Goal: Task Accomplishment & Management: Manage account settings

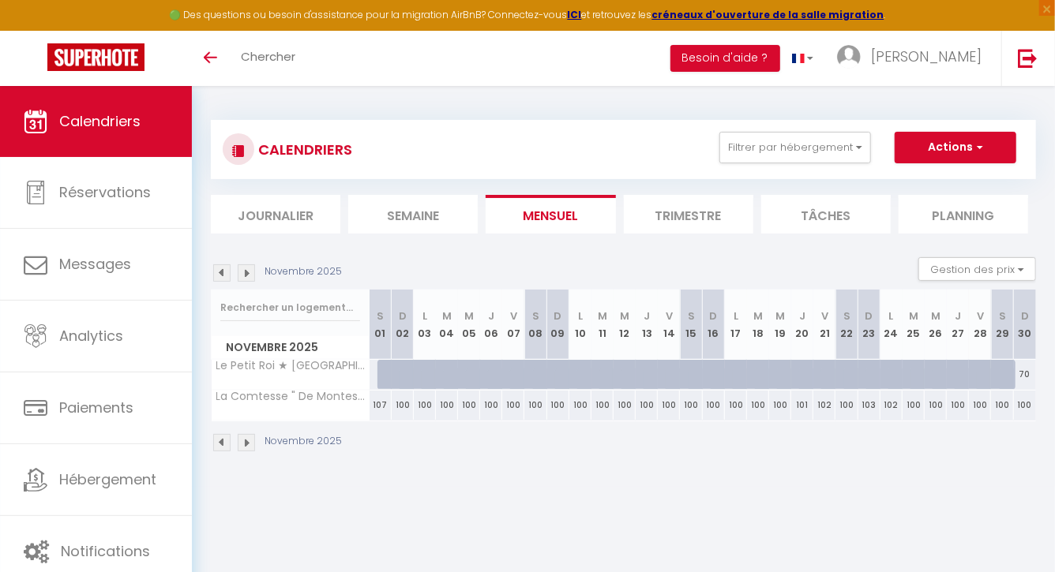
click at [216, 275] on img at bounding box center [221, 272] width 17 height 17
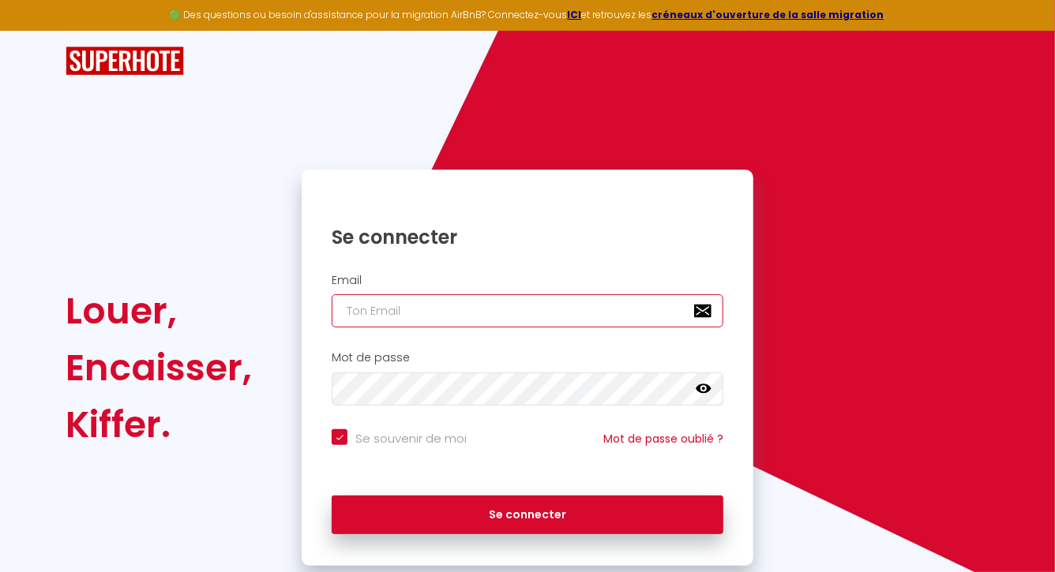
click at [600, 312] on input "email" at bounding box center [528, 311] width 392 height 33
type input "[EMAIL_ADDRESS][DOMAIN_NAME]"
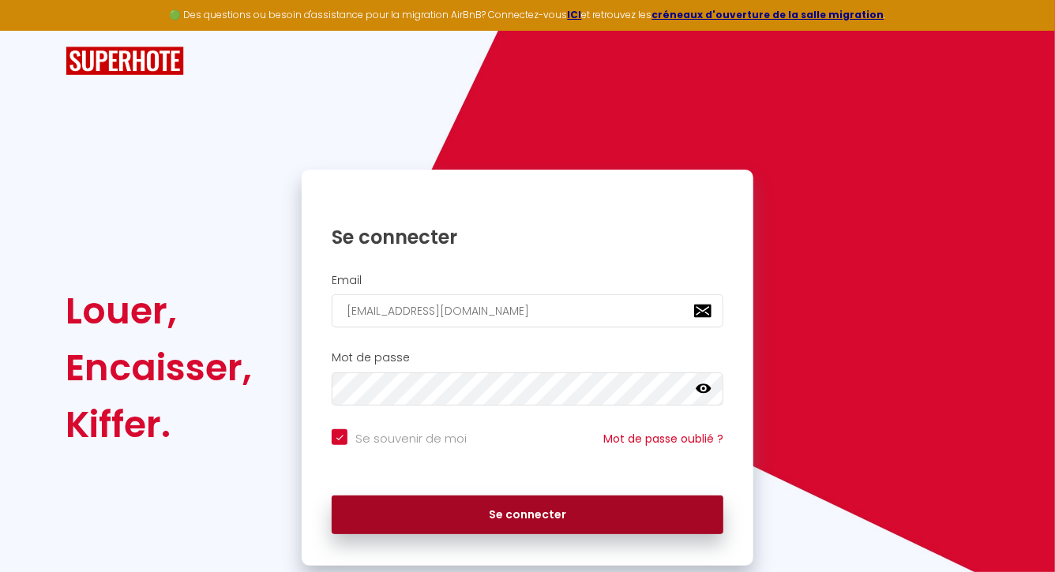
click at [511, 514] on button "Se connecter" at bounding box center [528, 515] width 392 height 39
checkbox input "true"
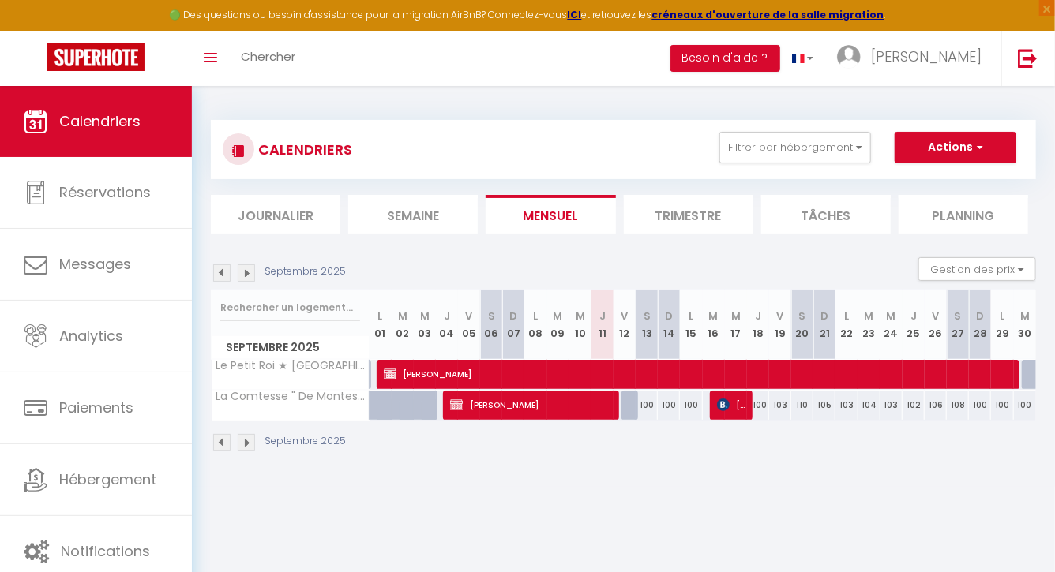
click at [246, 273] on img at bounding box center [246, 272] width 17 height 17
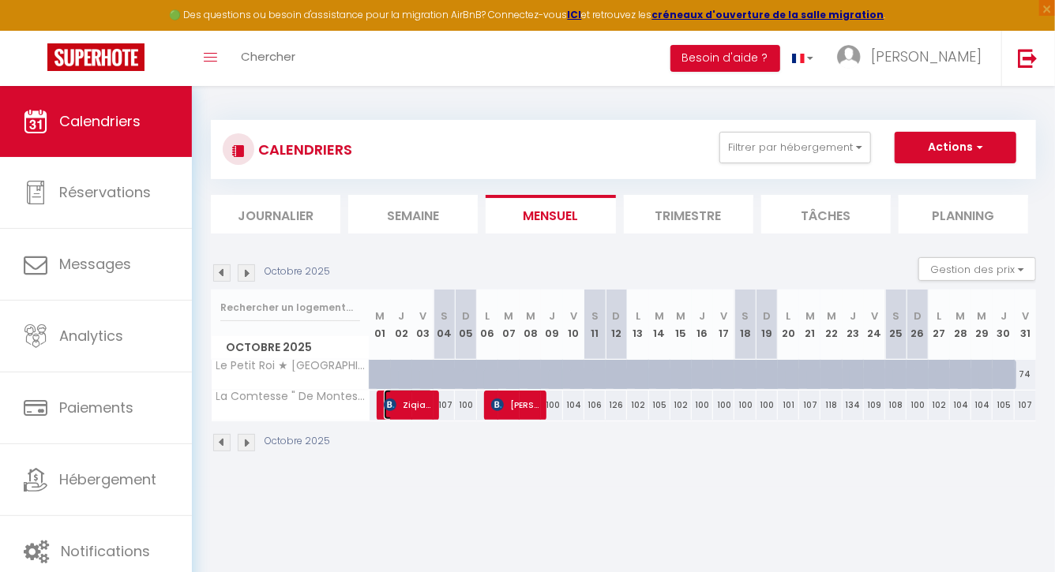
click at [400, 413] on span "Ziqian SU" at bounding box center [409, 405] width 50 height 30
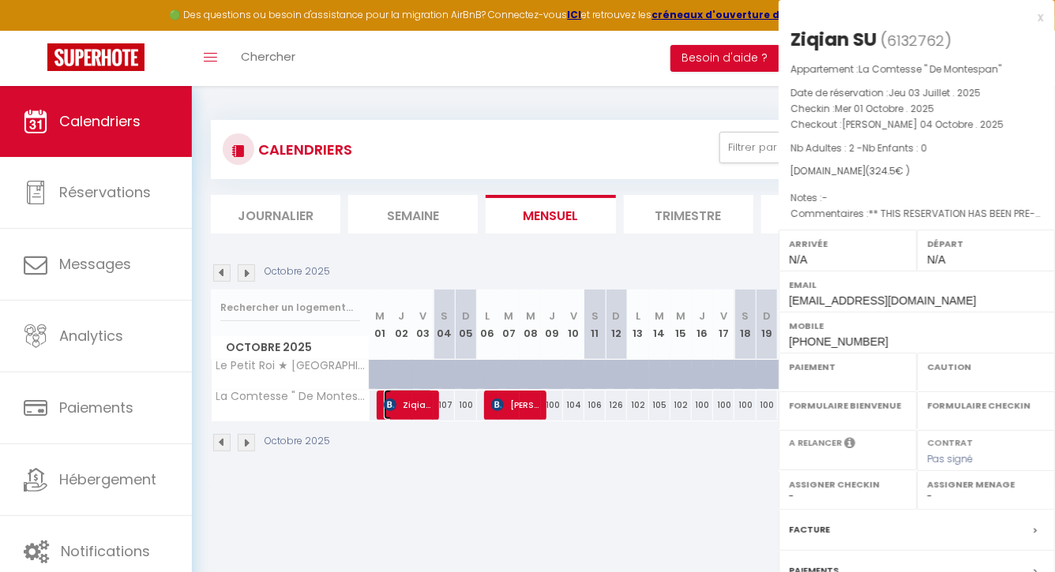
select select "OK"
select select "KO"
select select "0"
select select "1"
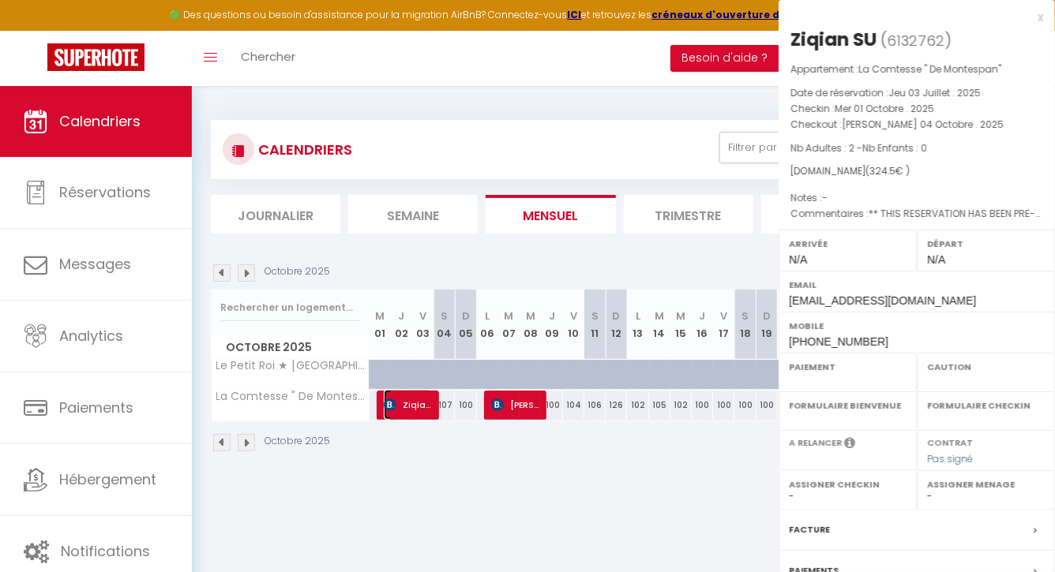
select select
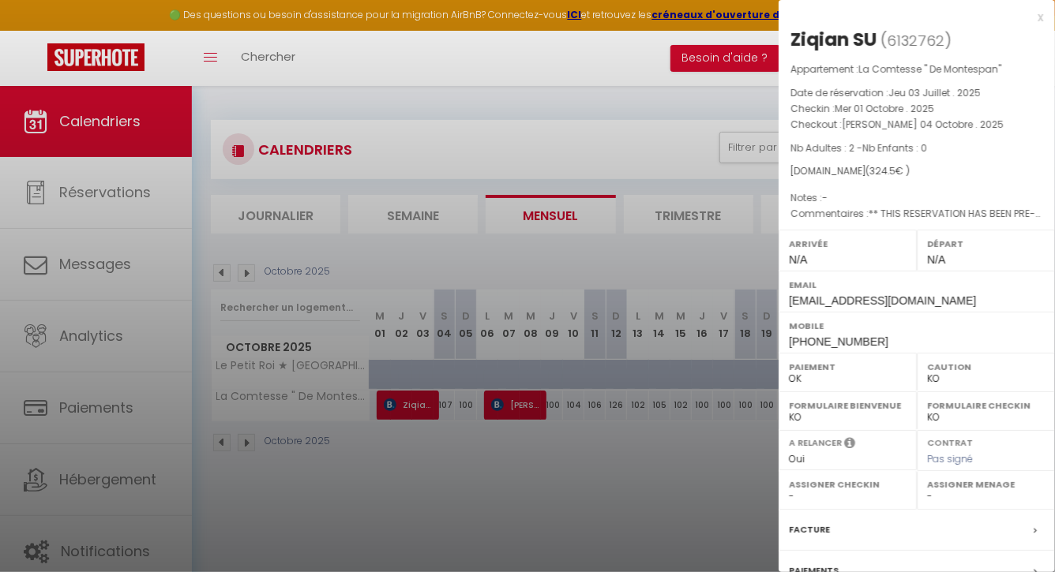
click at [511, 407] on div at bounding box center [527, 286] width 1055 height 572
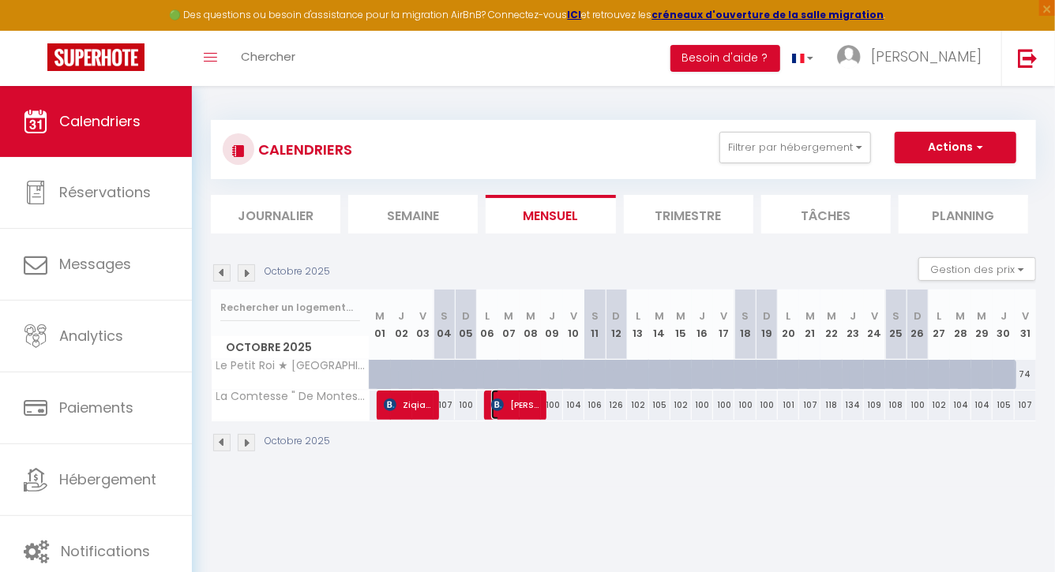
click at [511, 407] on span "[PERSON_NAME]" at bounding box center [516, 405] width 50 height 30
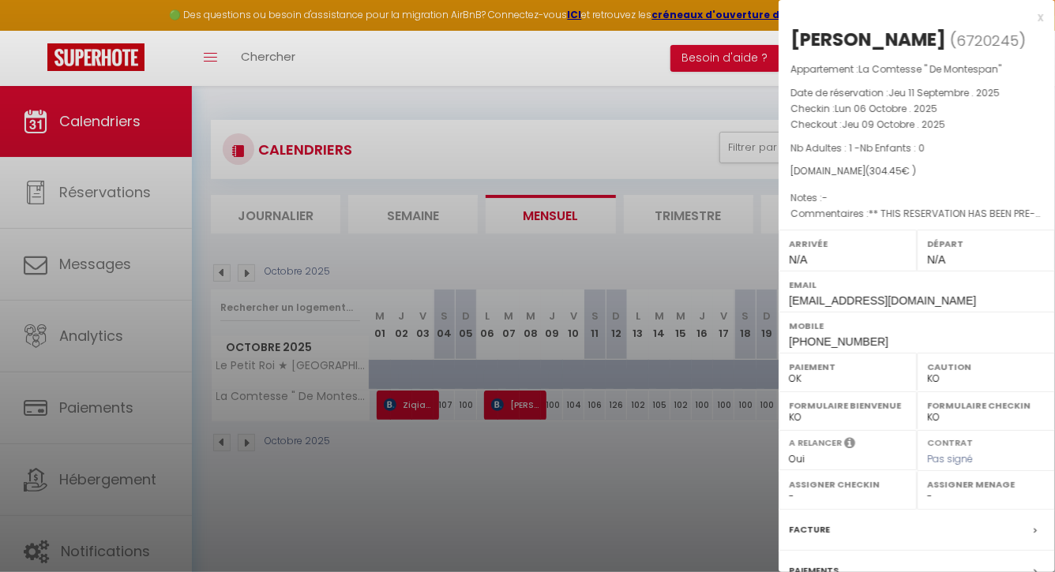
click at [454, 473] on div at bounding box center [527, 286] width 1055 height 572
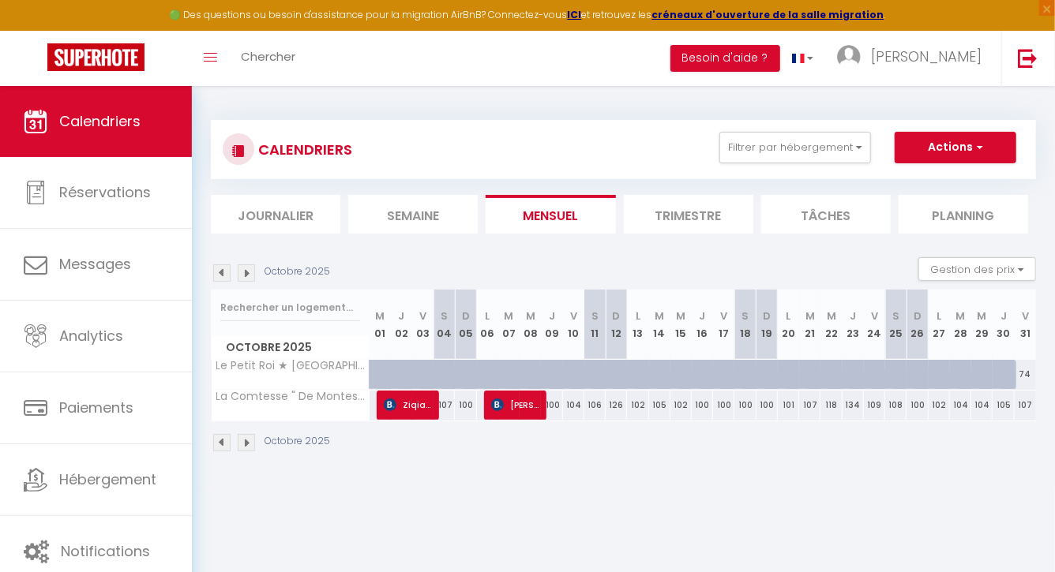
click at [217, 270] on img at bounding box center [221, 272] width 17 height 17
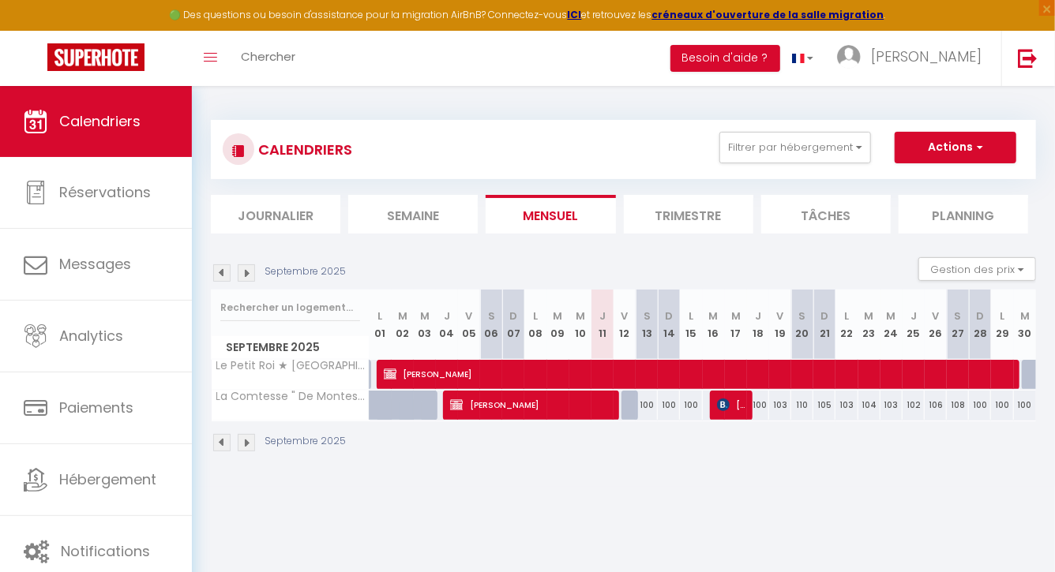
click at [247, 269] on img at bounding box center [246, 272] width 17 height 17
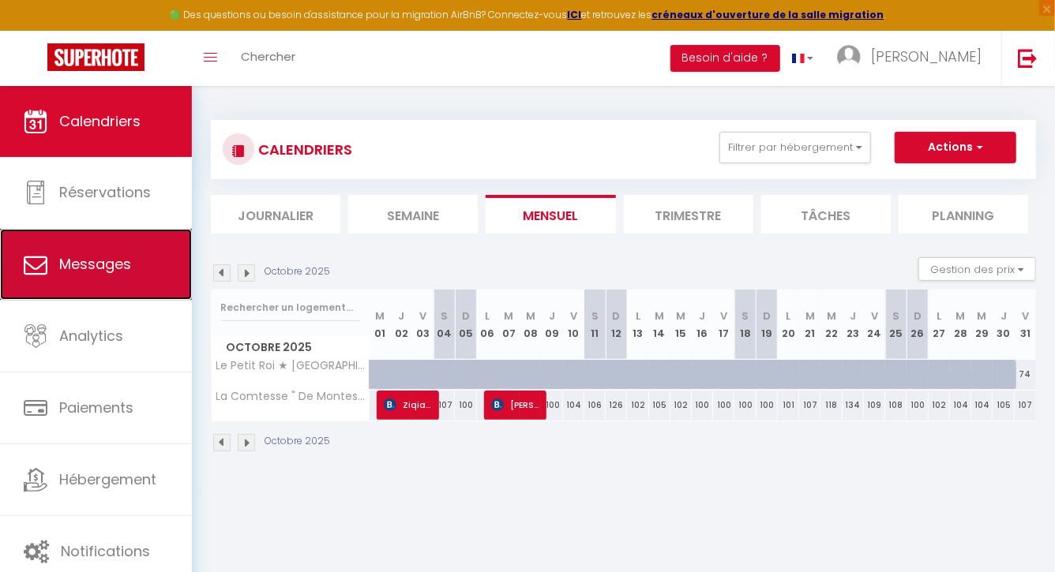
click at [122, 272] on span "Messages" at bounding box center [95, 264] width 72 height 20
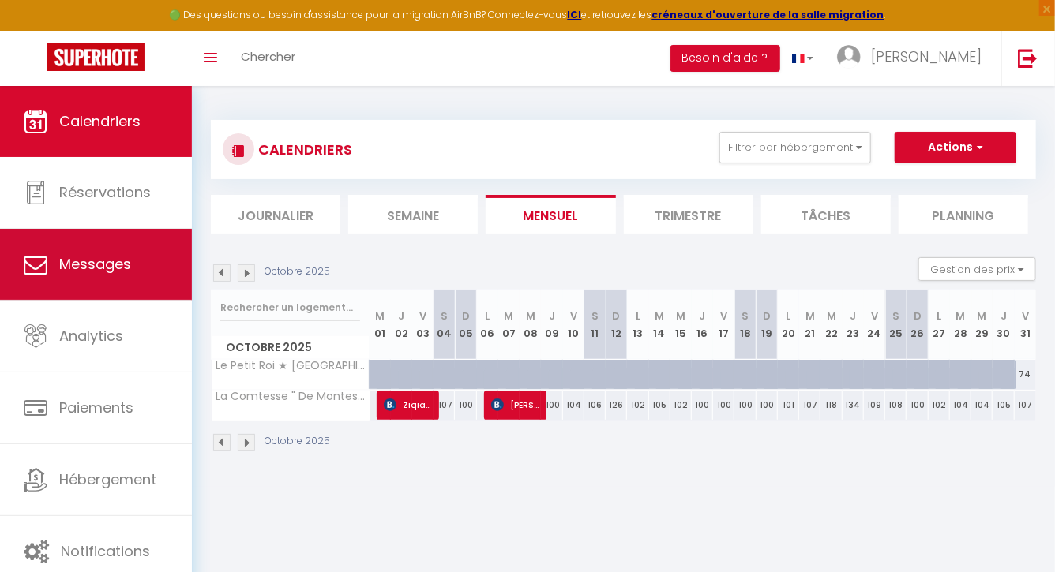
select select "message"
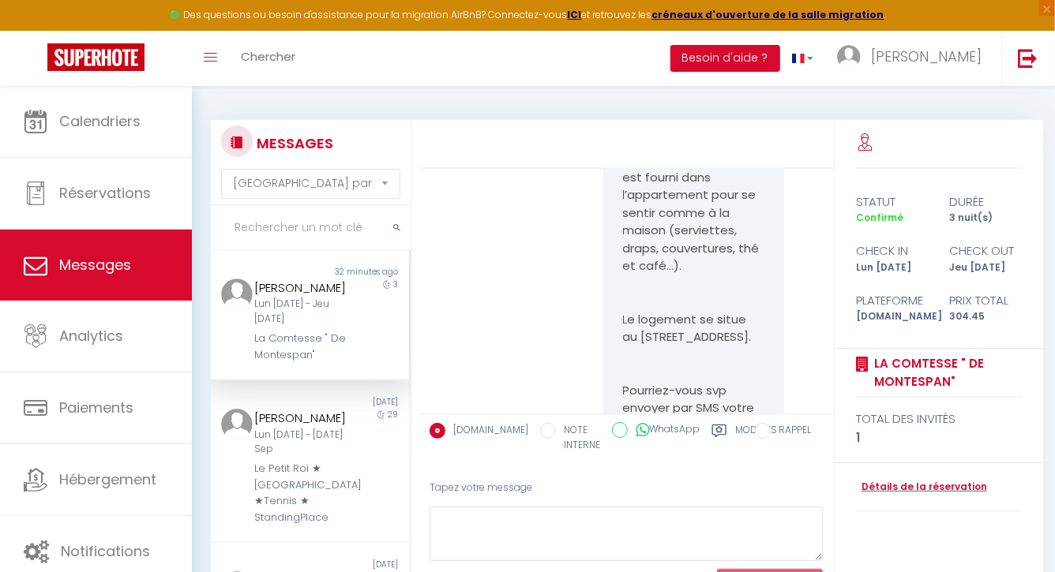
scroll to position [703, 0]
